Goal: Task Accomplishment & Management: Use online tool/utility

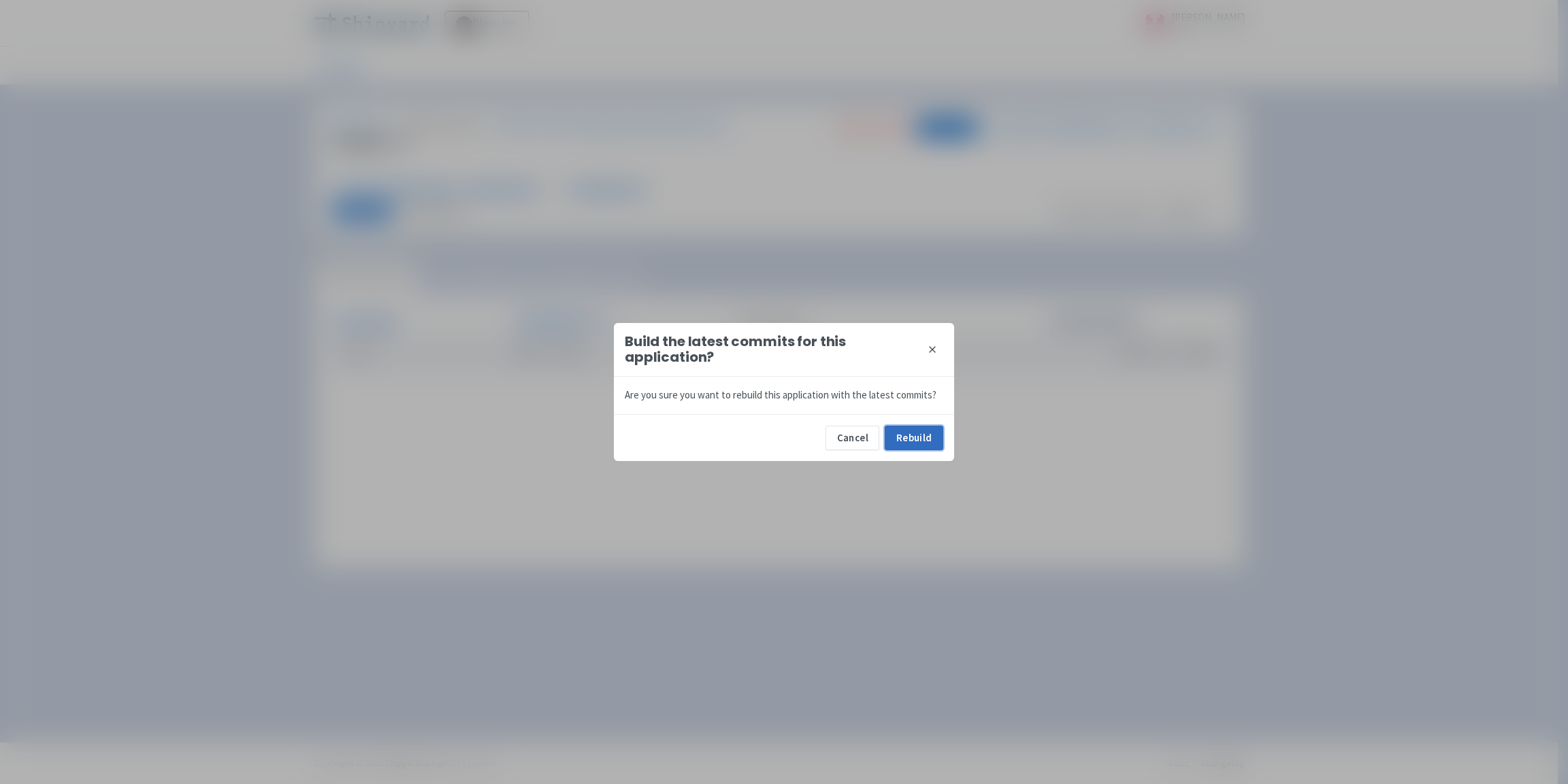
click at [917, 437] on button "Rebuild" at bounding box center [914, 438] width 59 height 24
